Goal: Book appointment/travel/reservation

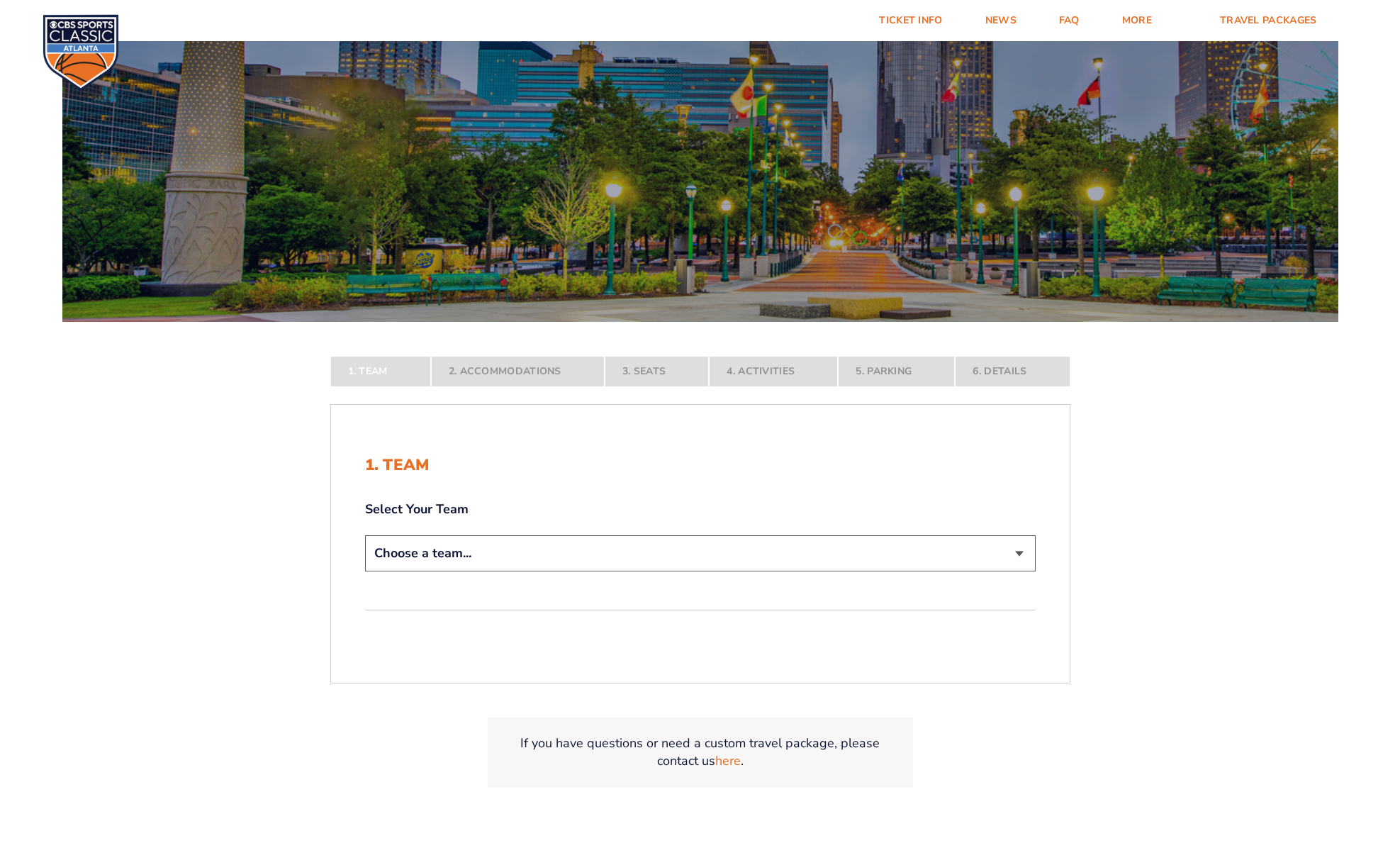
scroll to position [232, 0]
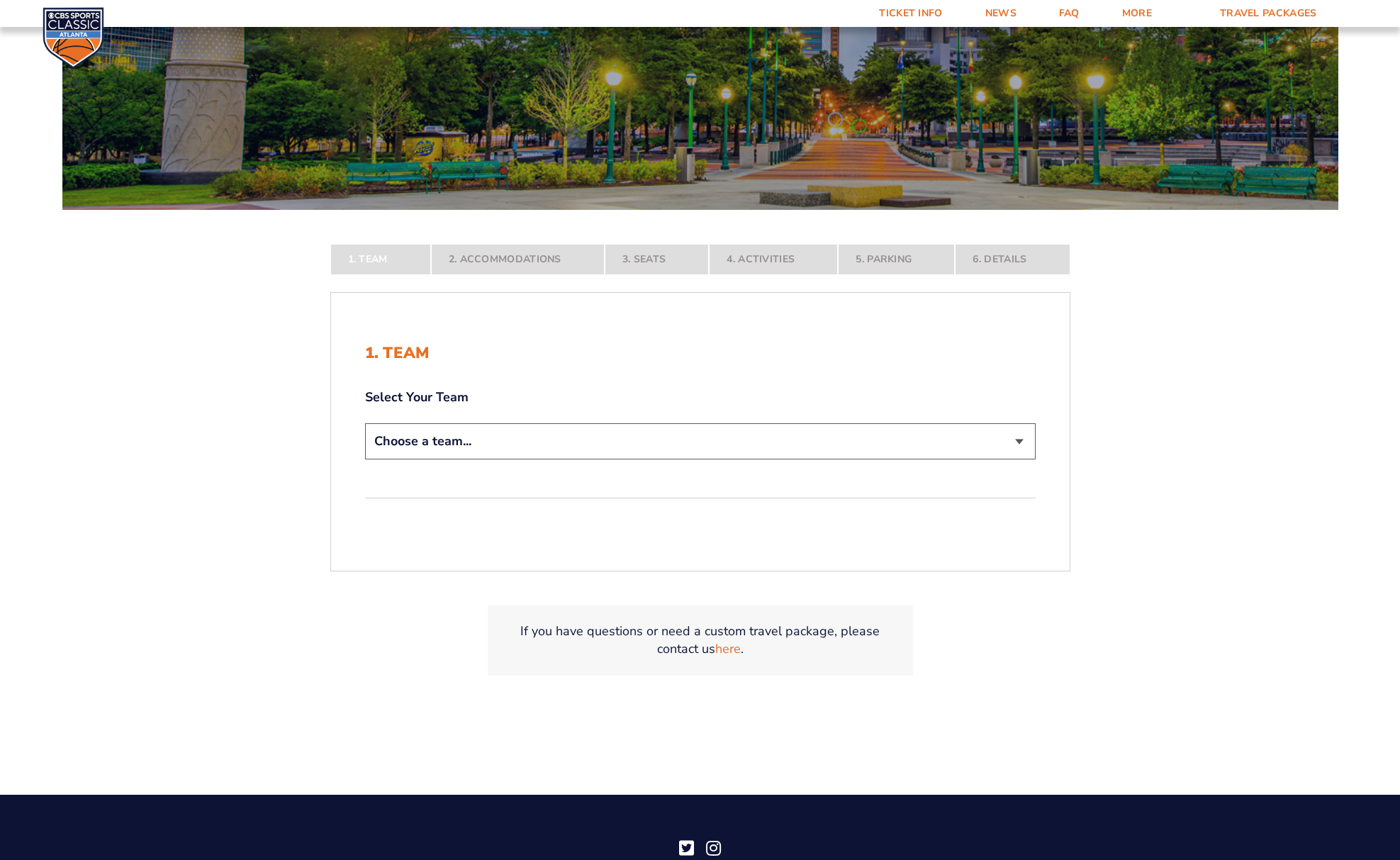
click at [469, 451] on select "Choose a team... [US_STATE] Wildcats [US_STATE] State Buckeyes [US_STATE] Tar H…" at bounding box center [700, 441] width 671 height 36
select select "12956"
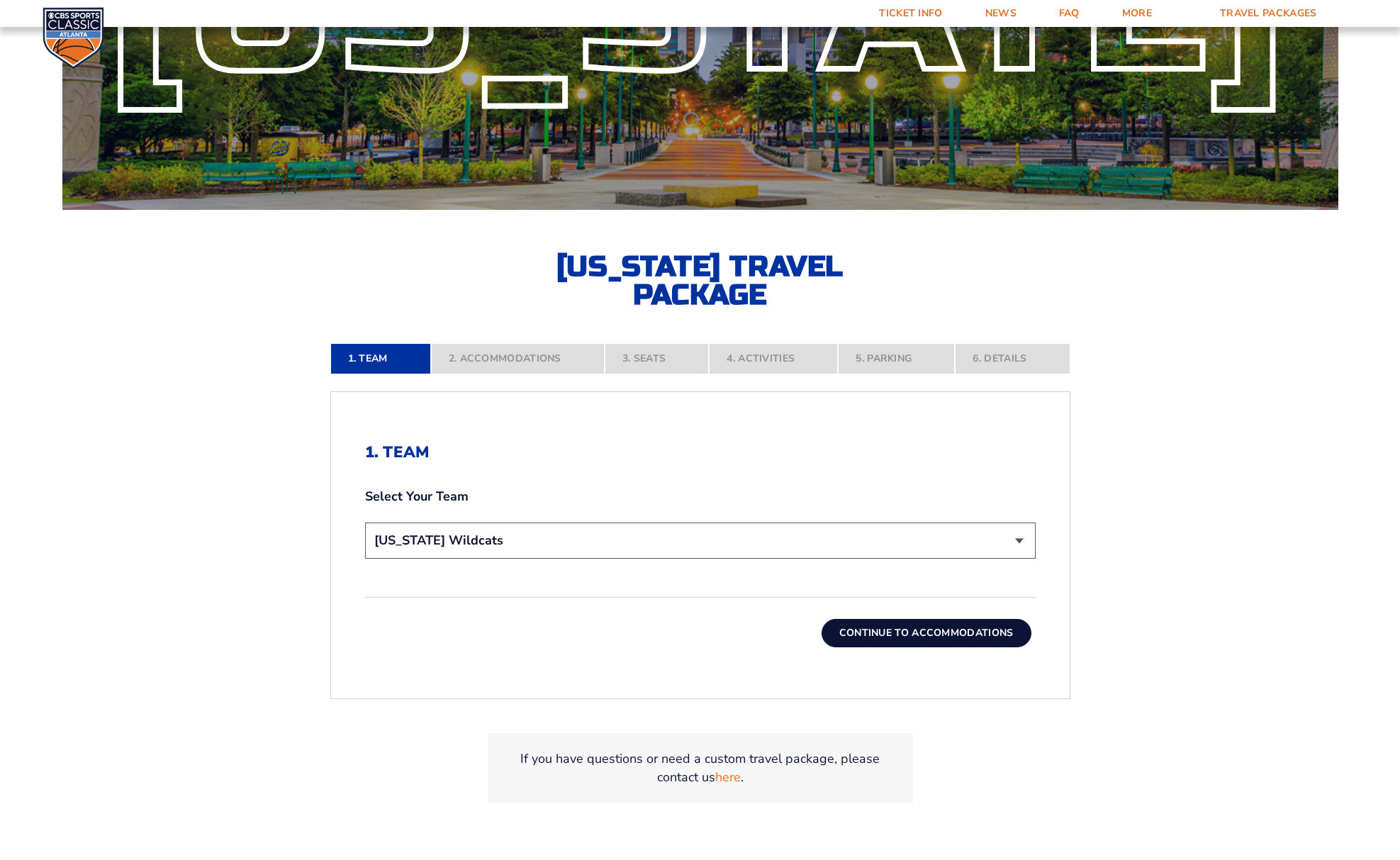
click at [971, 636] on button "Continue To Accommodations" at bounding box center [926, 633] width 210 height 28
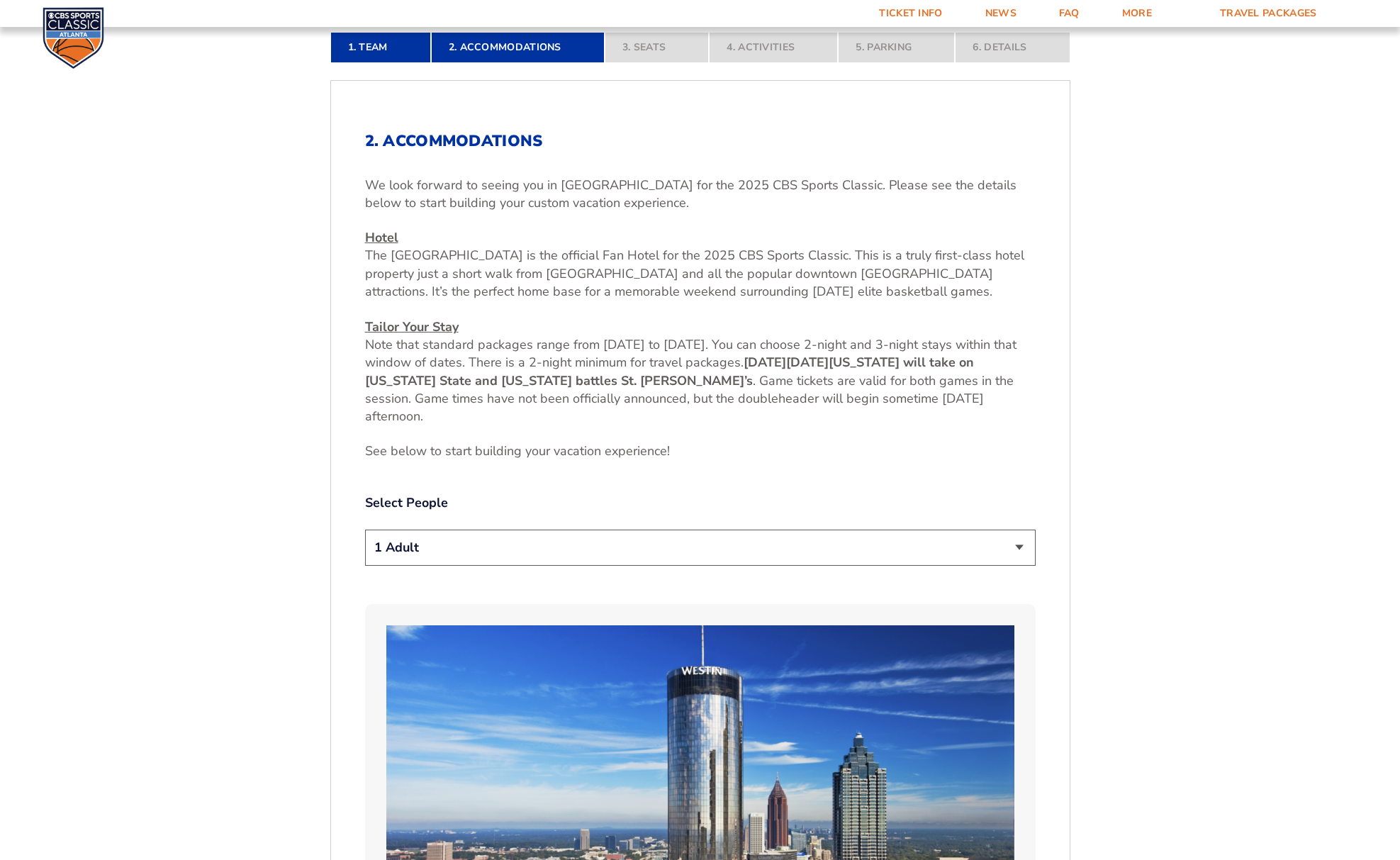
scroll to position [627, 0]
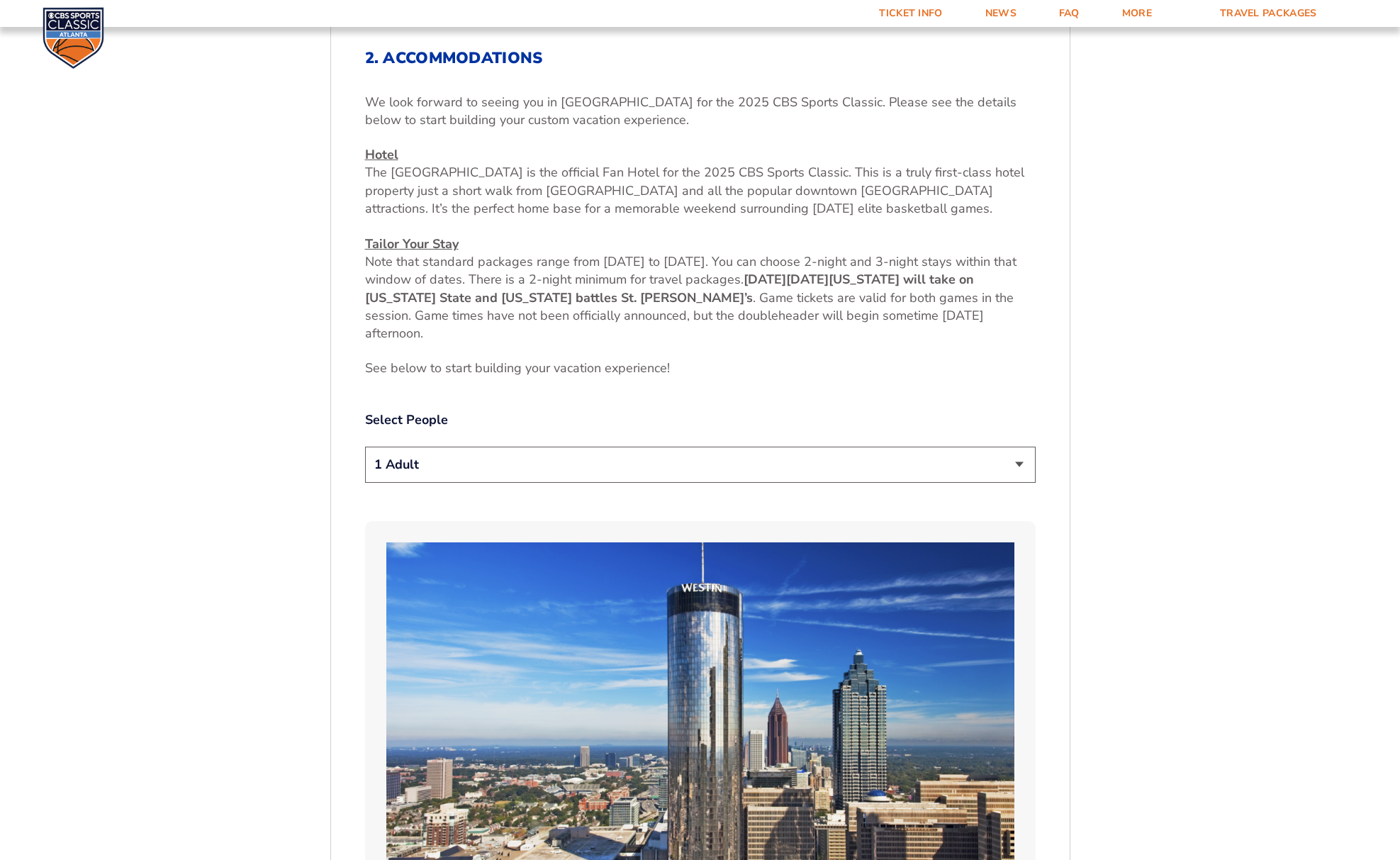
click at [922, 461] on select "1 Adult 2 Adults 3 Adults 4 Adults 2 Adults + 1 Child 2 Adults + 2 Children 2 A…" at bounding box center [700, 465] width 671 height 36
select select "2 Adults"
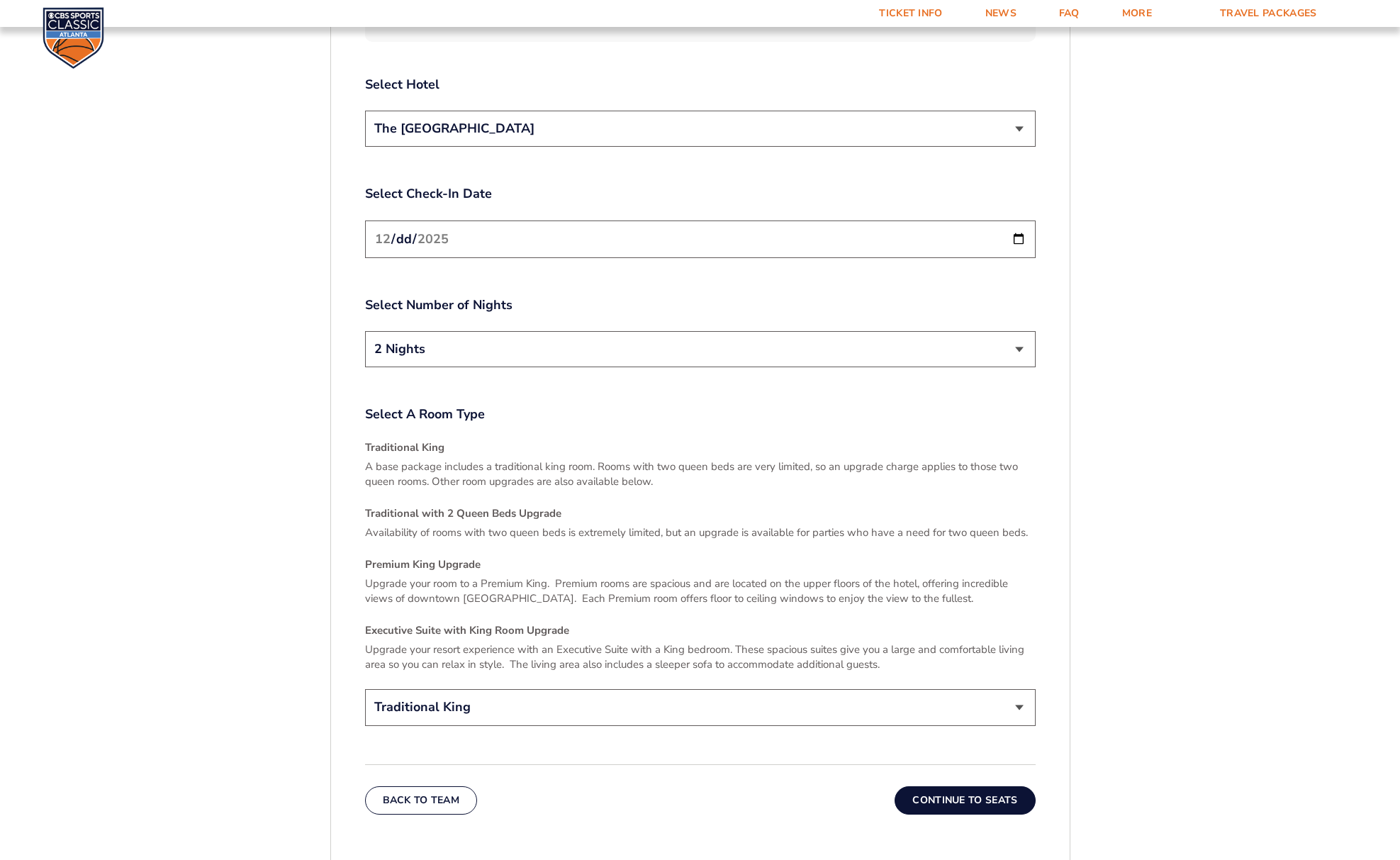
scroll to position [1898, 0]
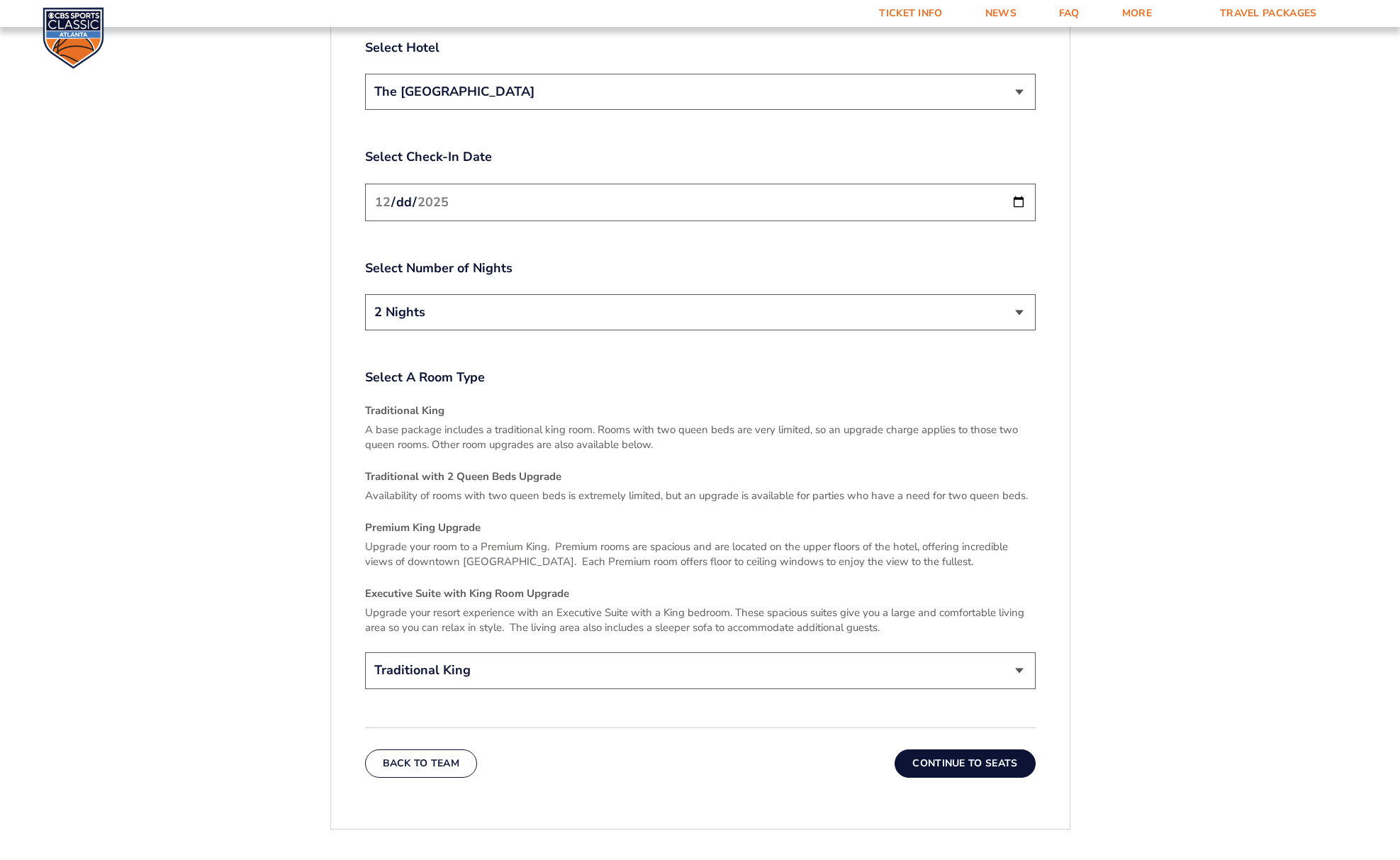
click at [414, 422] on p "A base package includes a traditional king room. Rooms with two queen beds are …" at bounding box center [700, 438] width 671 height 30
click at [975, 750] on button "Continue To Seats" at bounding box center [964, 764] width 140 height 28
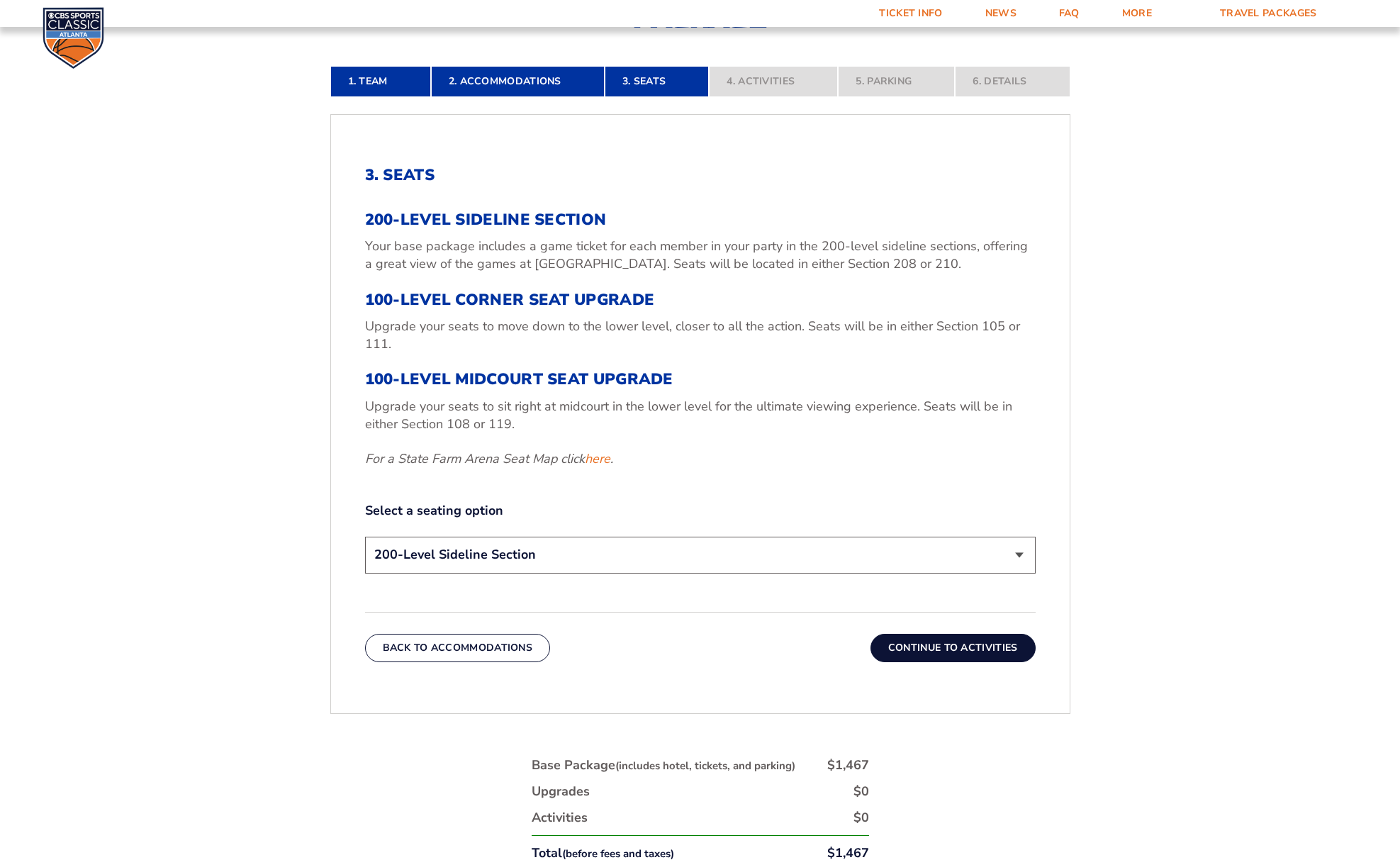
scroll to position [528, 0]
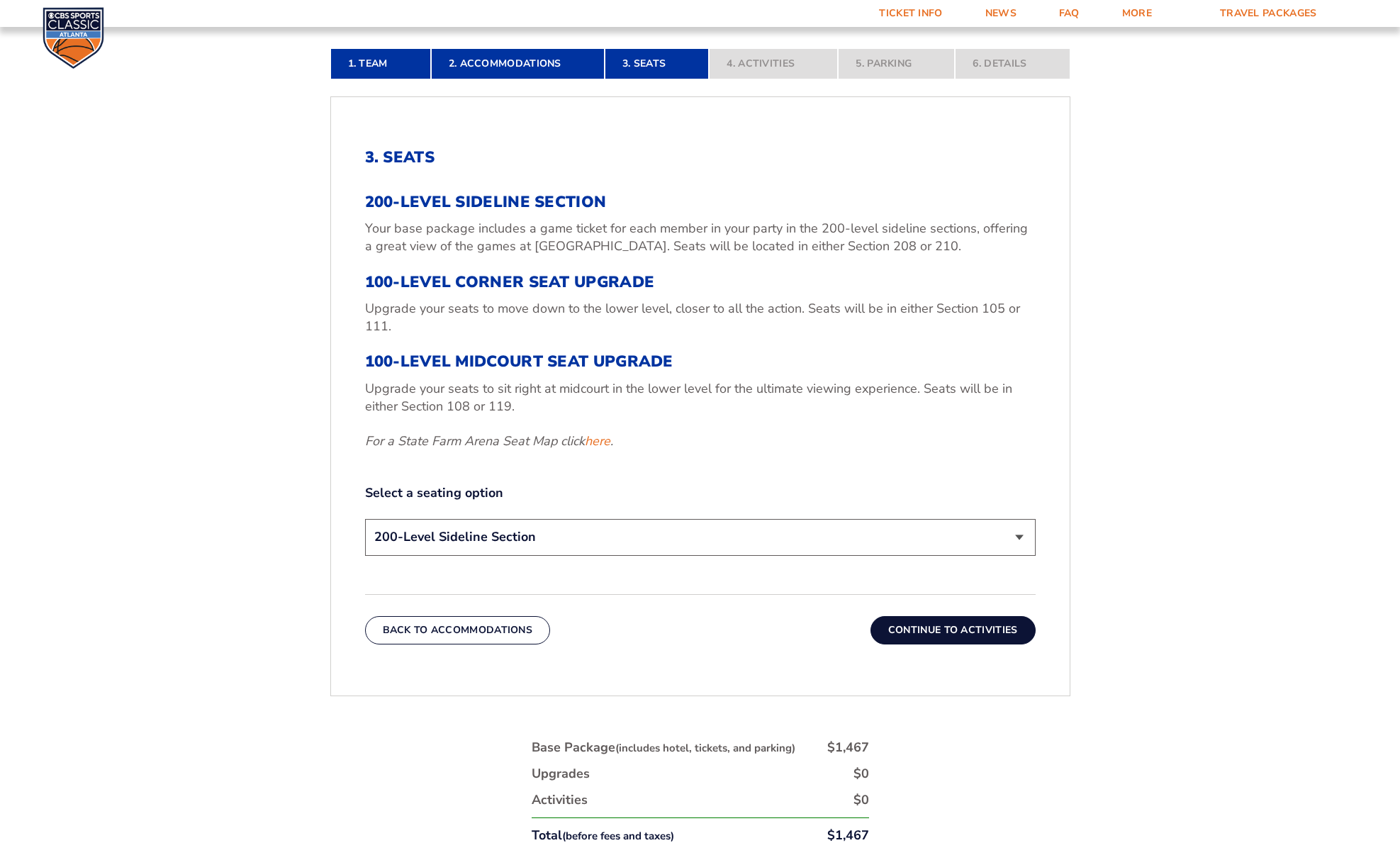
click at [469, 203] on h3 "200-Level Sideline Section" at bounding box center [700, 202] width 671 height 19
click at [513, 540] on select "200-Level Sideline Section 100-Level Corner Seat Upgrade (+$120 per person) 100…" at bounding box center [700, 537] width 671 height 36
click at [930, 633] on button "Continue To Activities" at bounding box center [953, 630] width 166 height 28
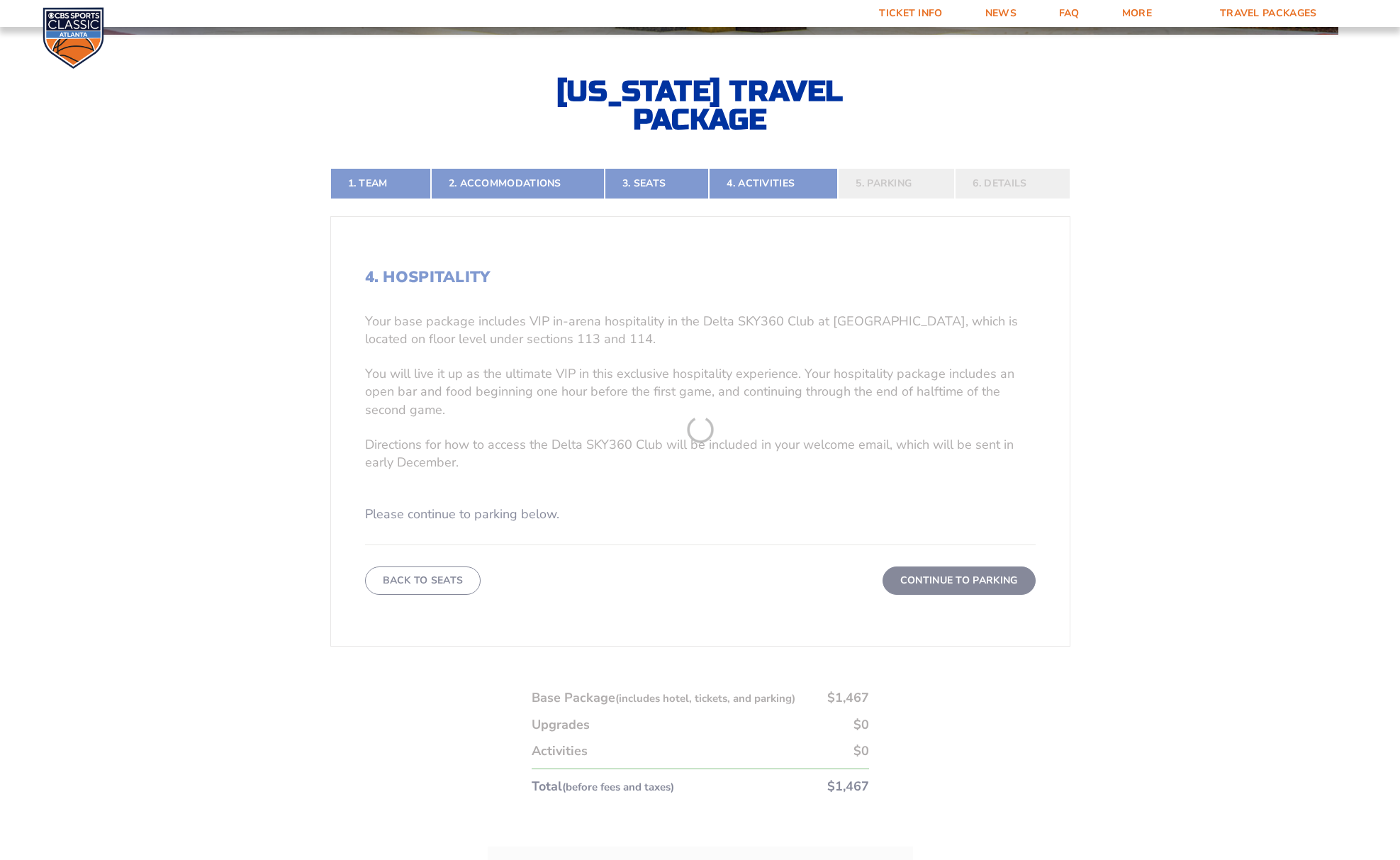
scroll to position [407, 0]
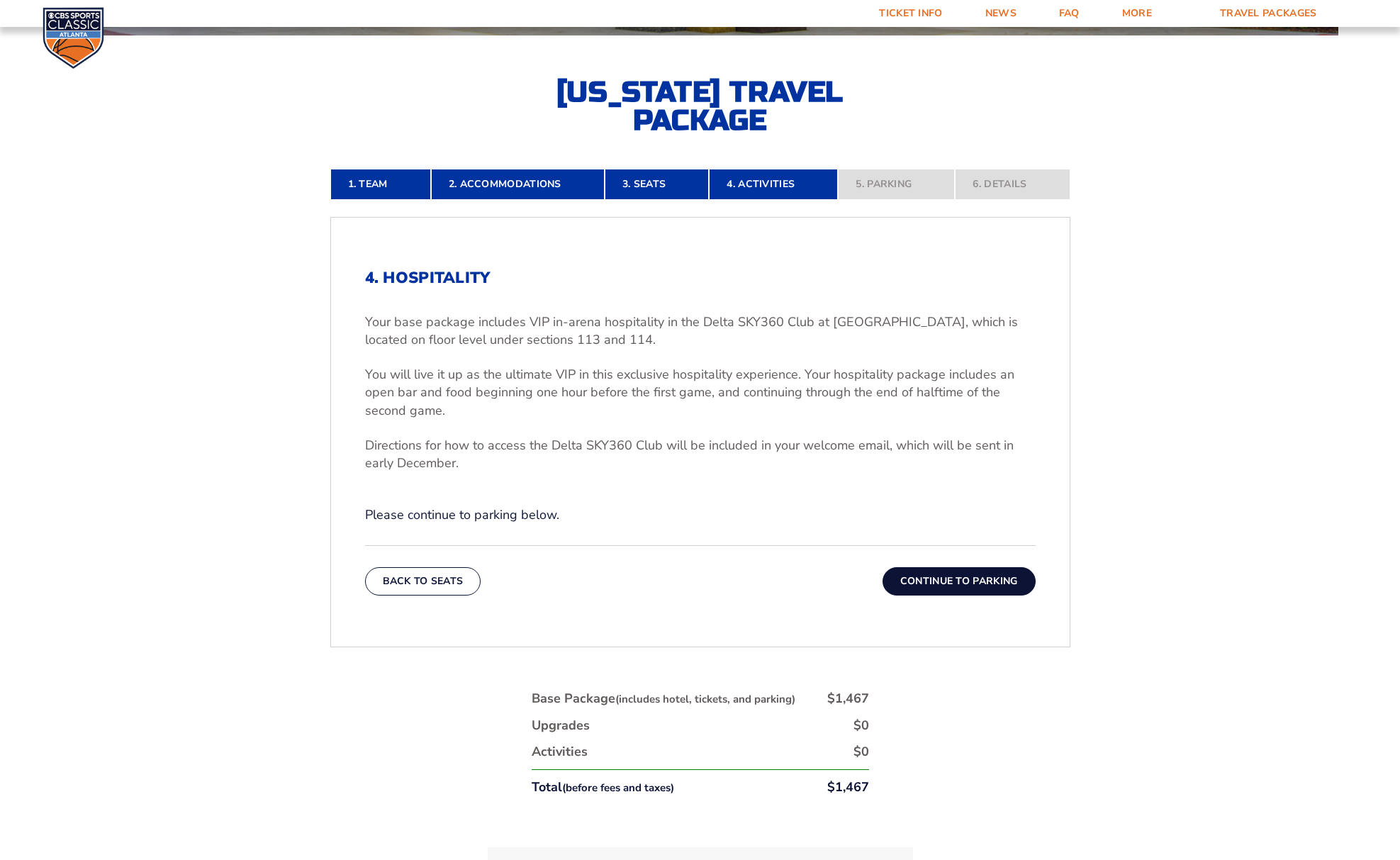
click at [948, 592] on button "Continue To Parking" at bounding box center [959, 581] width 153 height 28
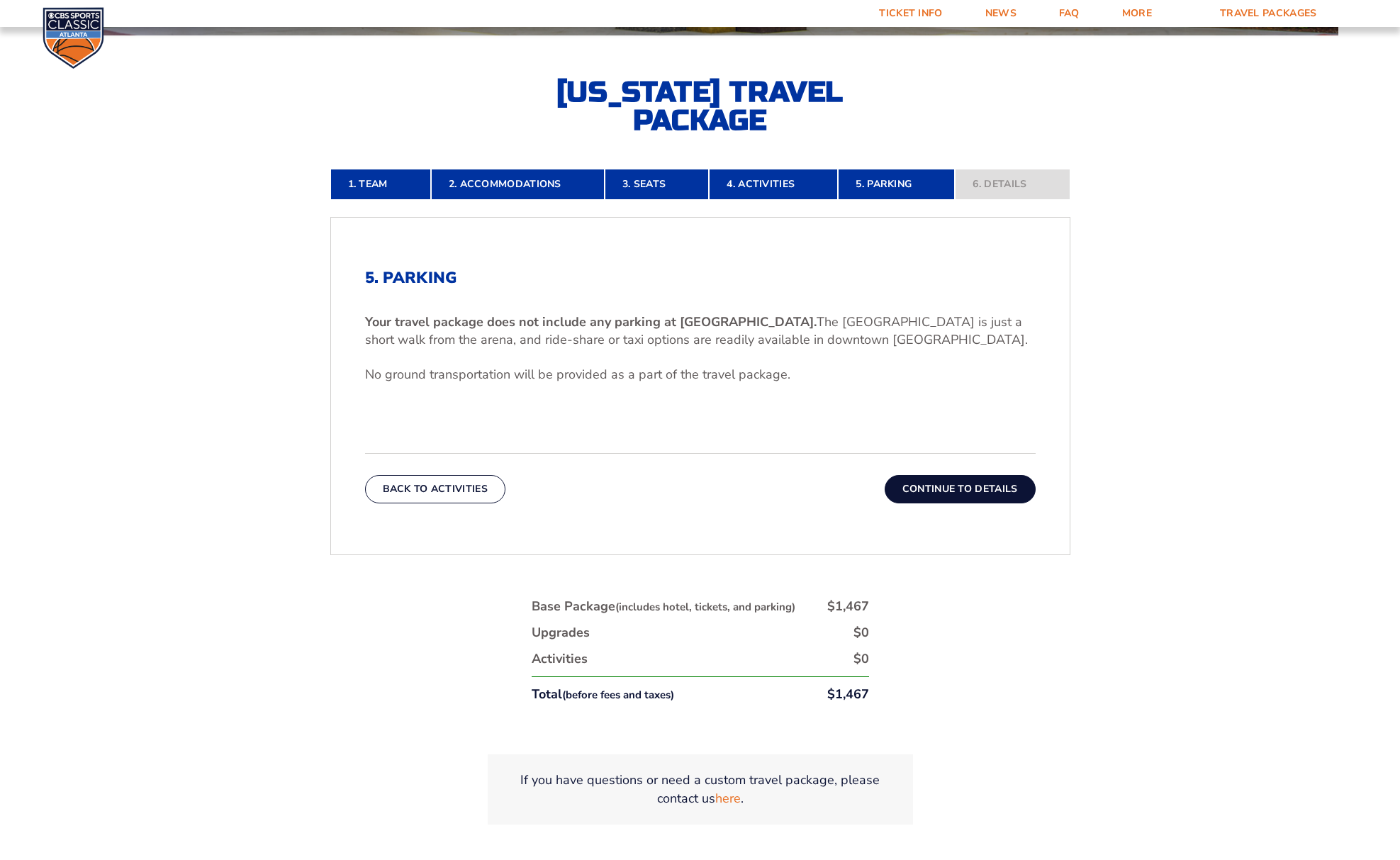
click at [934, 499] on button "Continue To Details" at bounding box center [960, 489] width 151 height 28
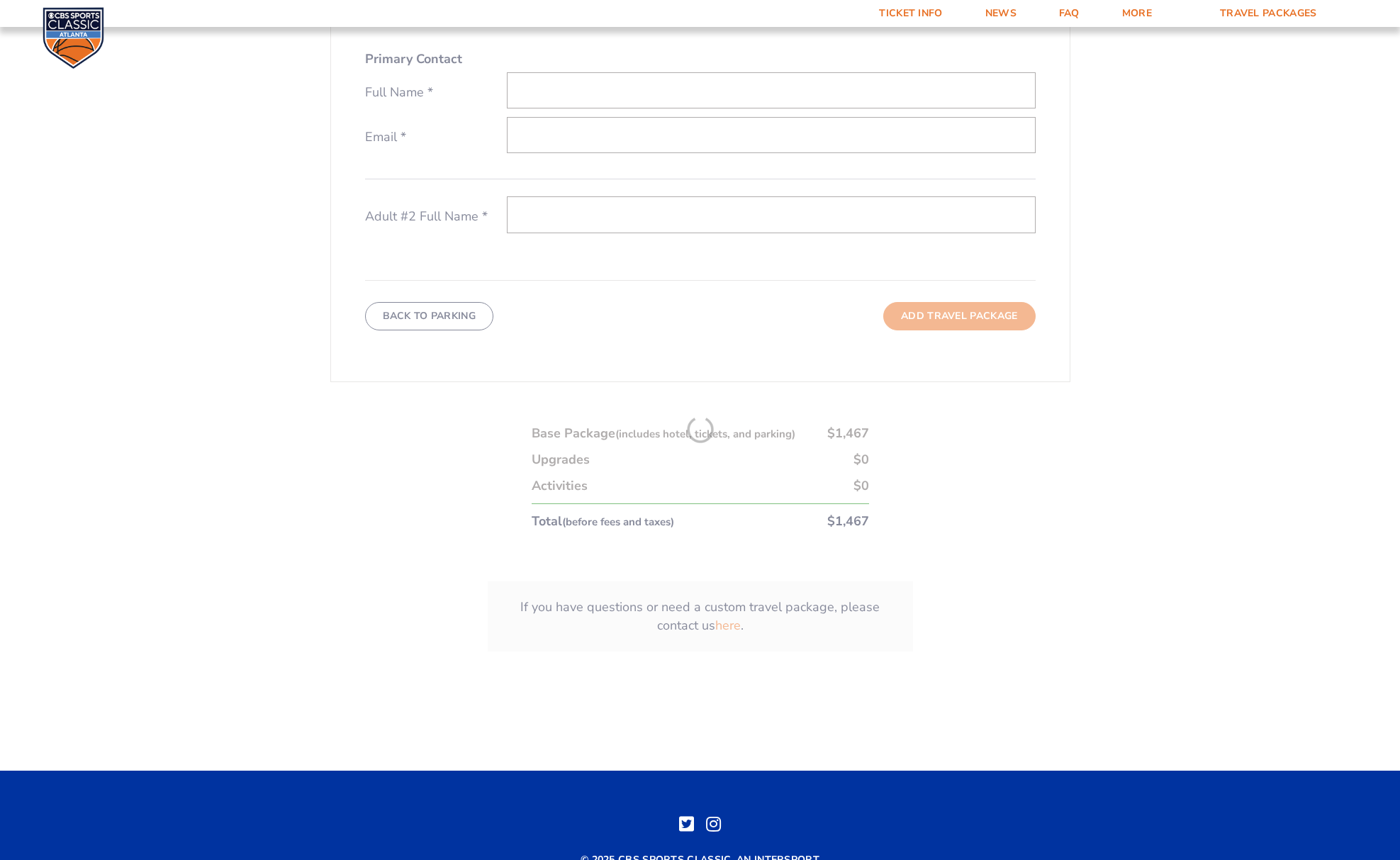
scroll to position [779, 0]
